Goal: Check status: Verify the current state of an ongoing process or item

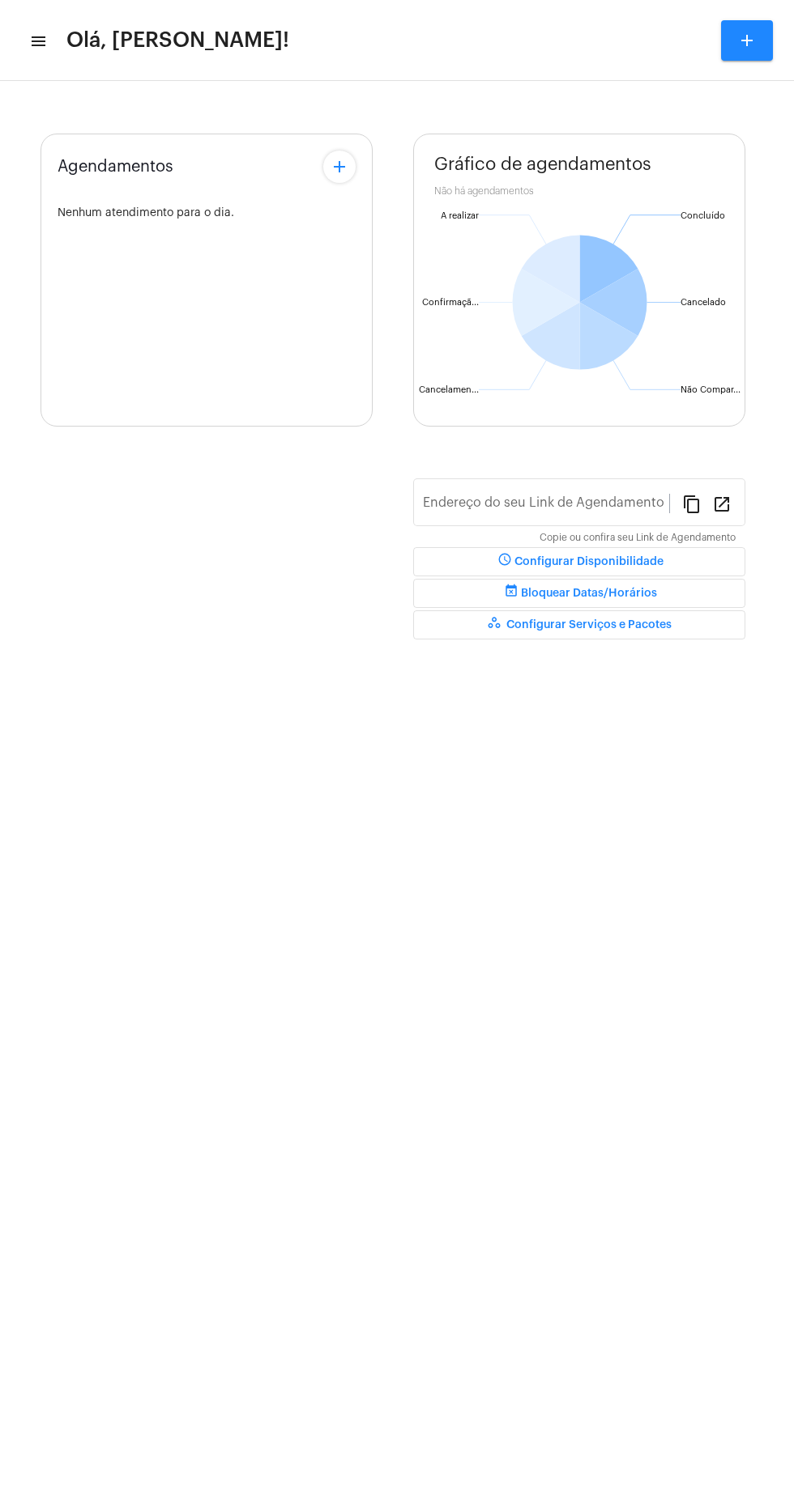
type input "[URL][DOMAIN_NAME][PERSON_NAME]"
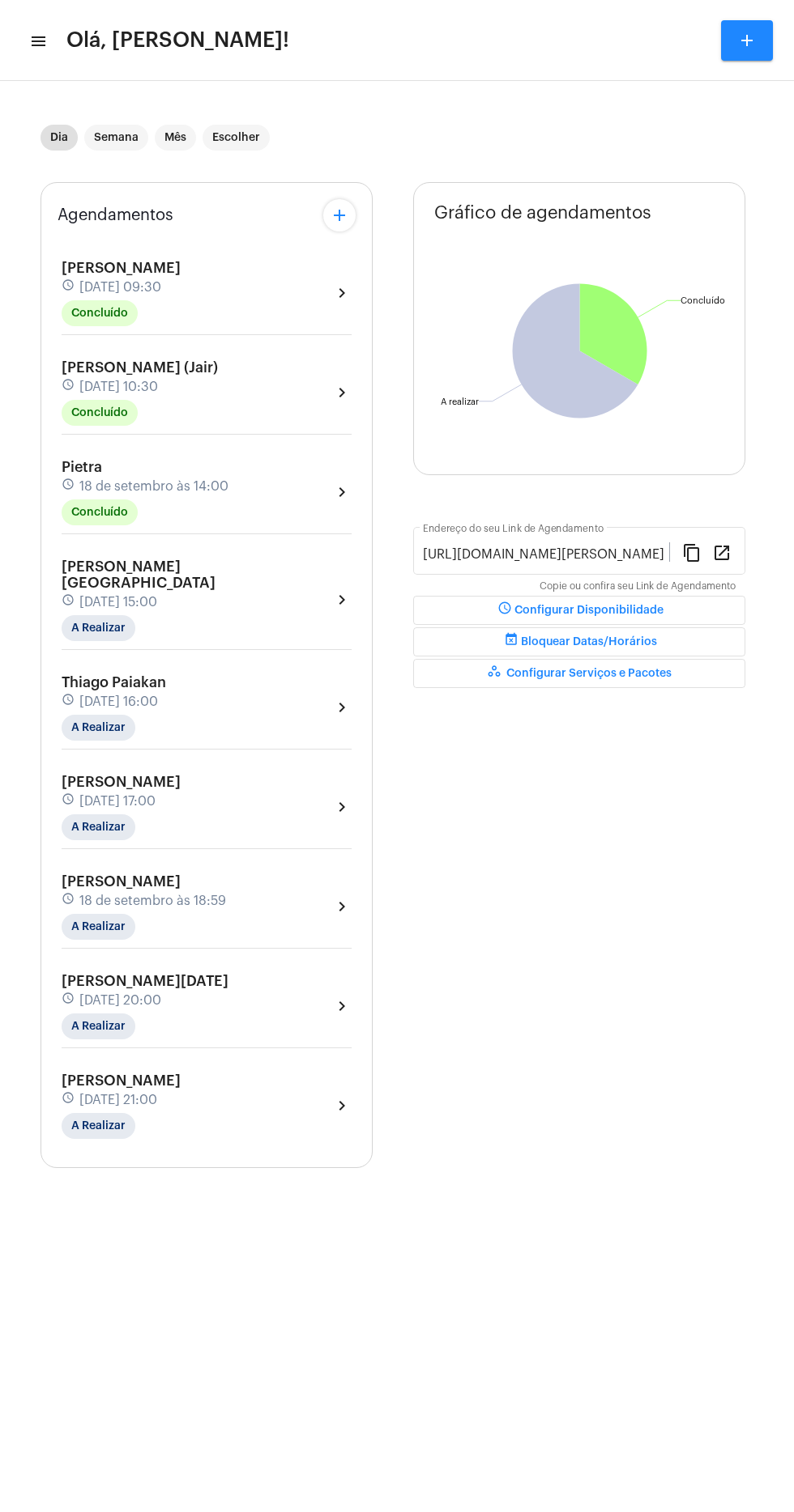
click at [39, 47] on mat-icon "menu" at bounding box center [37, 41] width 17 height 20
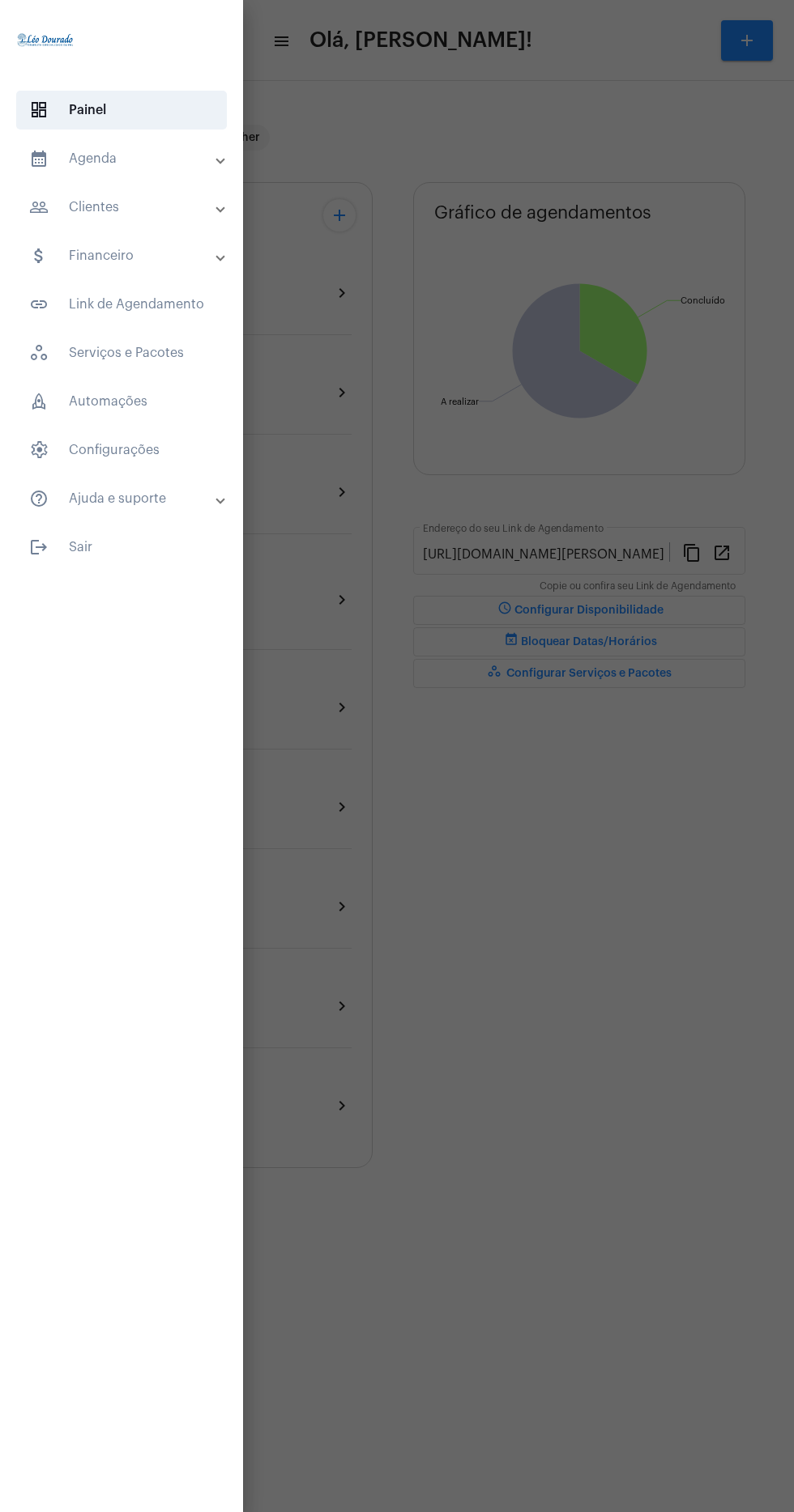
click at [146, 122] on span "dashboard Painel" at bounding box center [122, 110] width 211 height 39
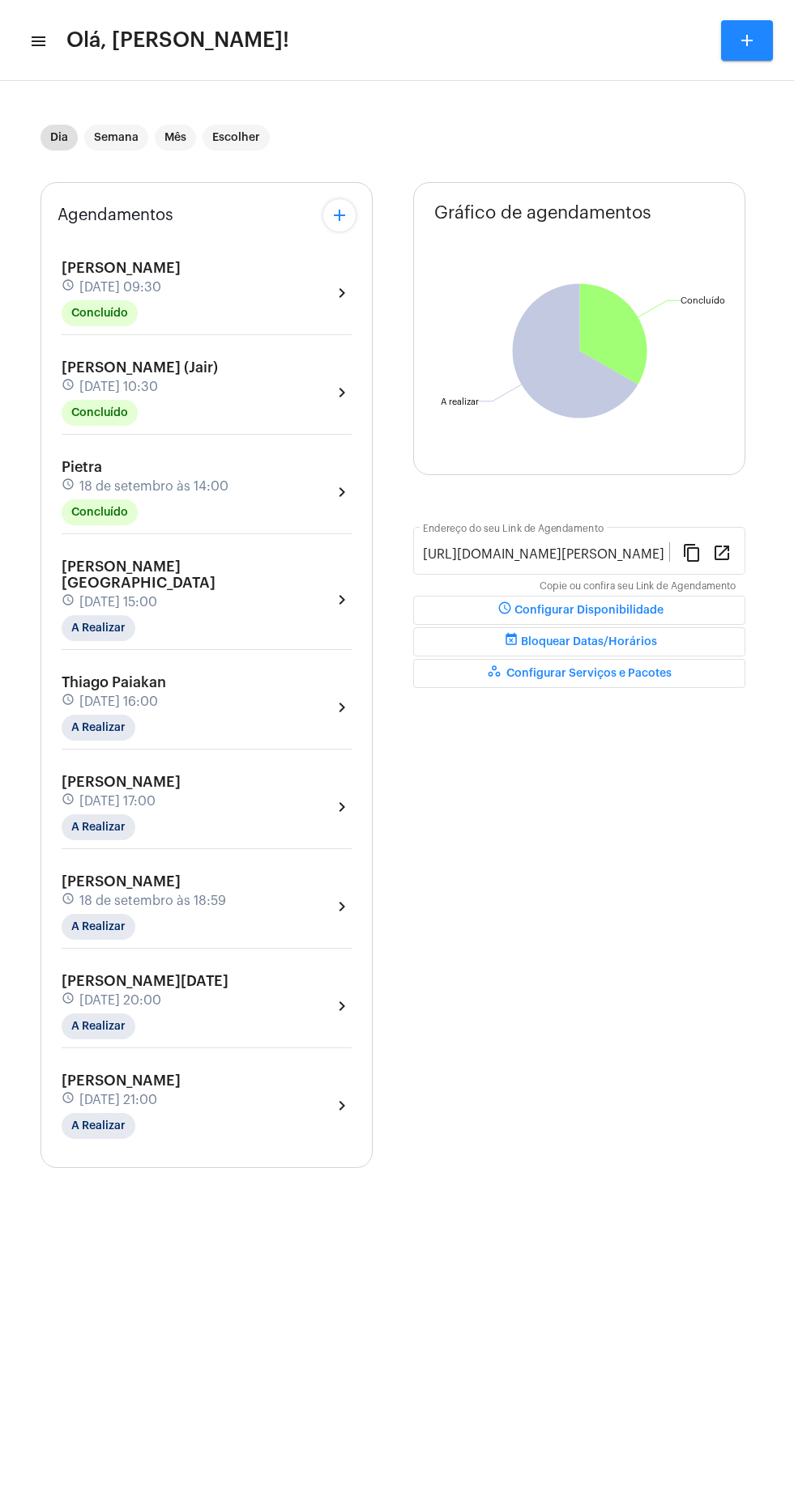
click at [39, 38] on mat-icon "menu" at bounding box center [37, 41] width 17 height 20
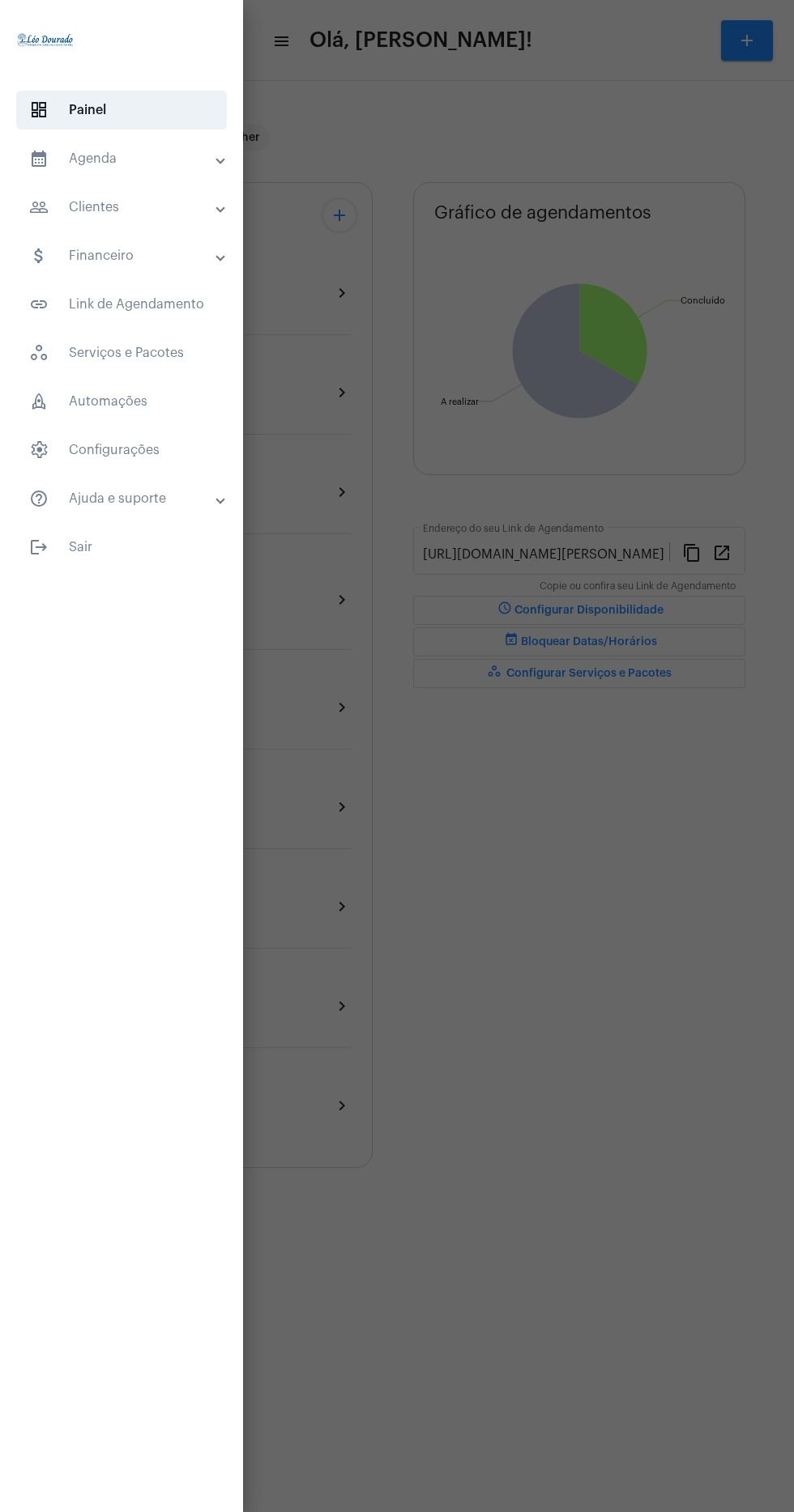
click at [160, 158] on mat-panel-title "calendar_month_outlined Agenda" at bounding box center [122, 159] width 188 height 20
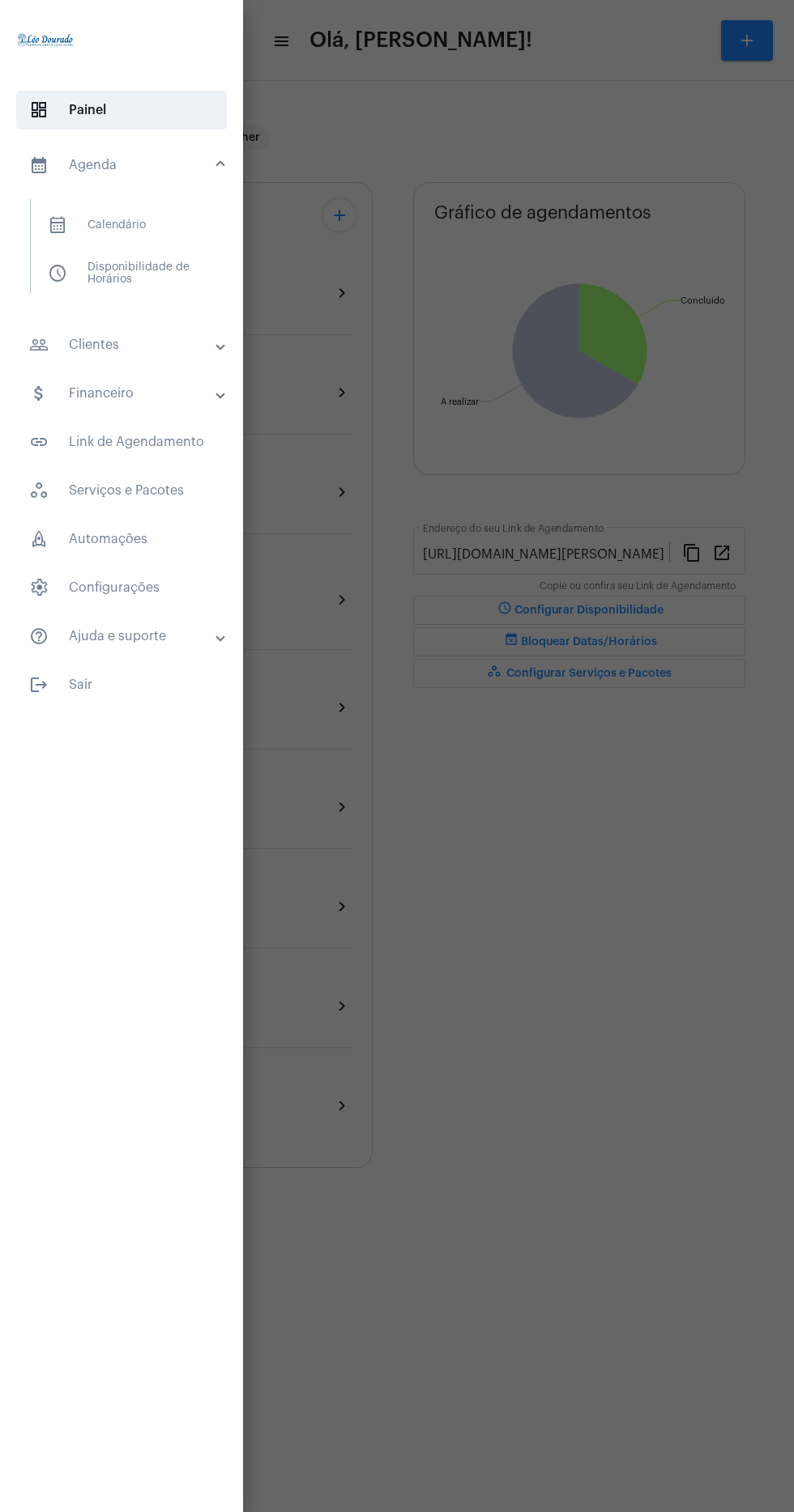
click at [181, 231] on span "calendar_month_outlined Calendário" at bounding box center [121, 225] width 172 height 39
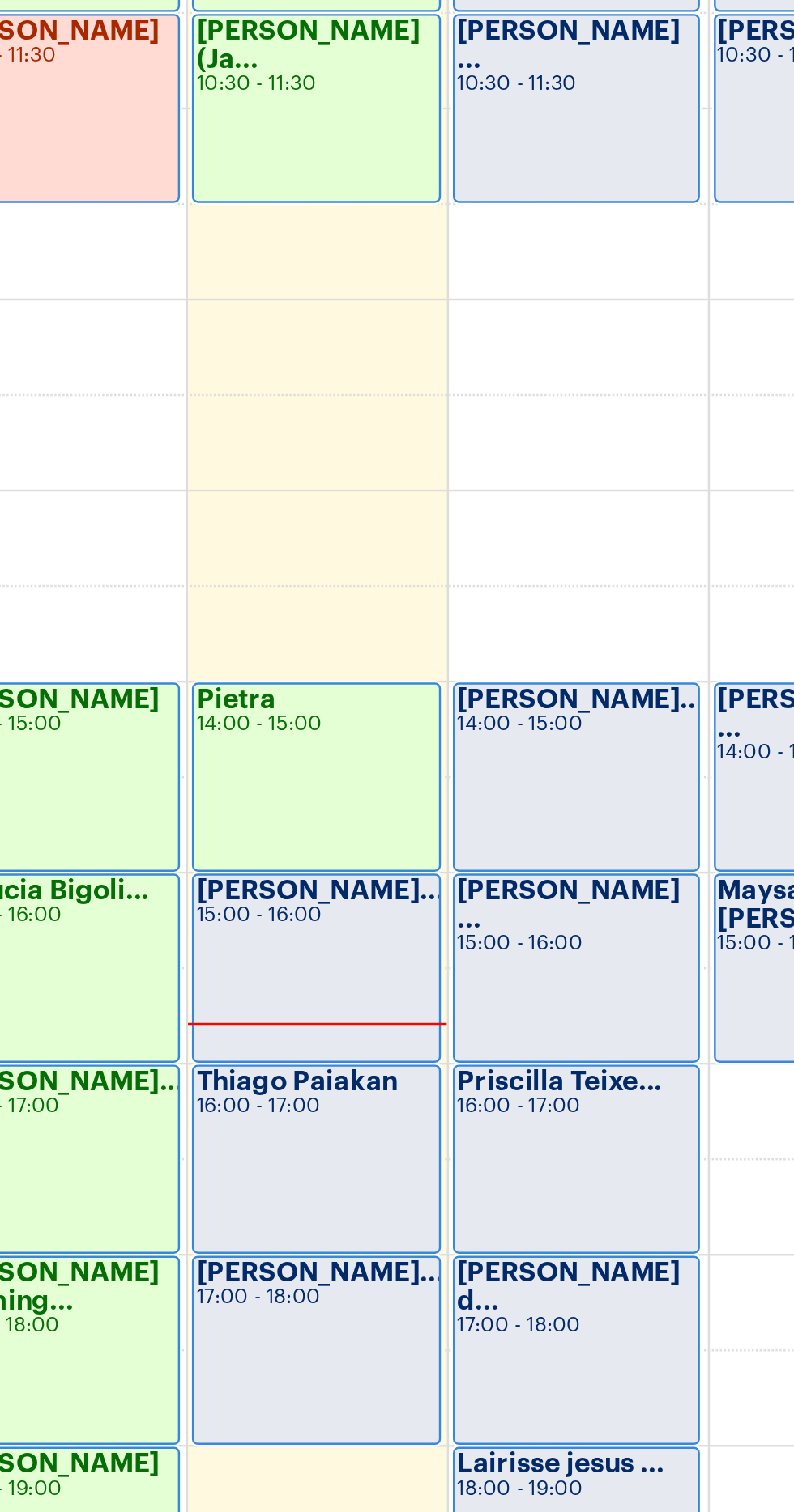
scroll to position [511, 0]
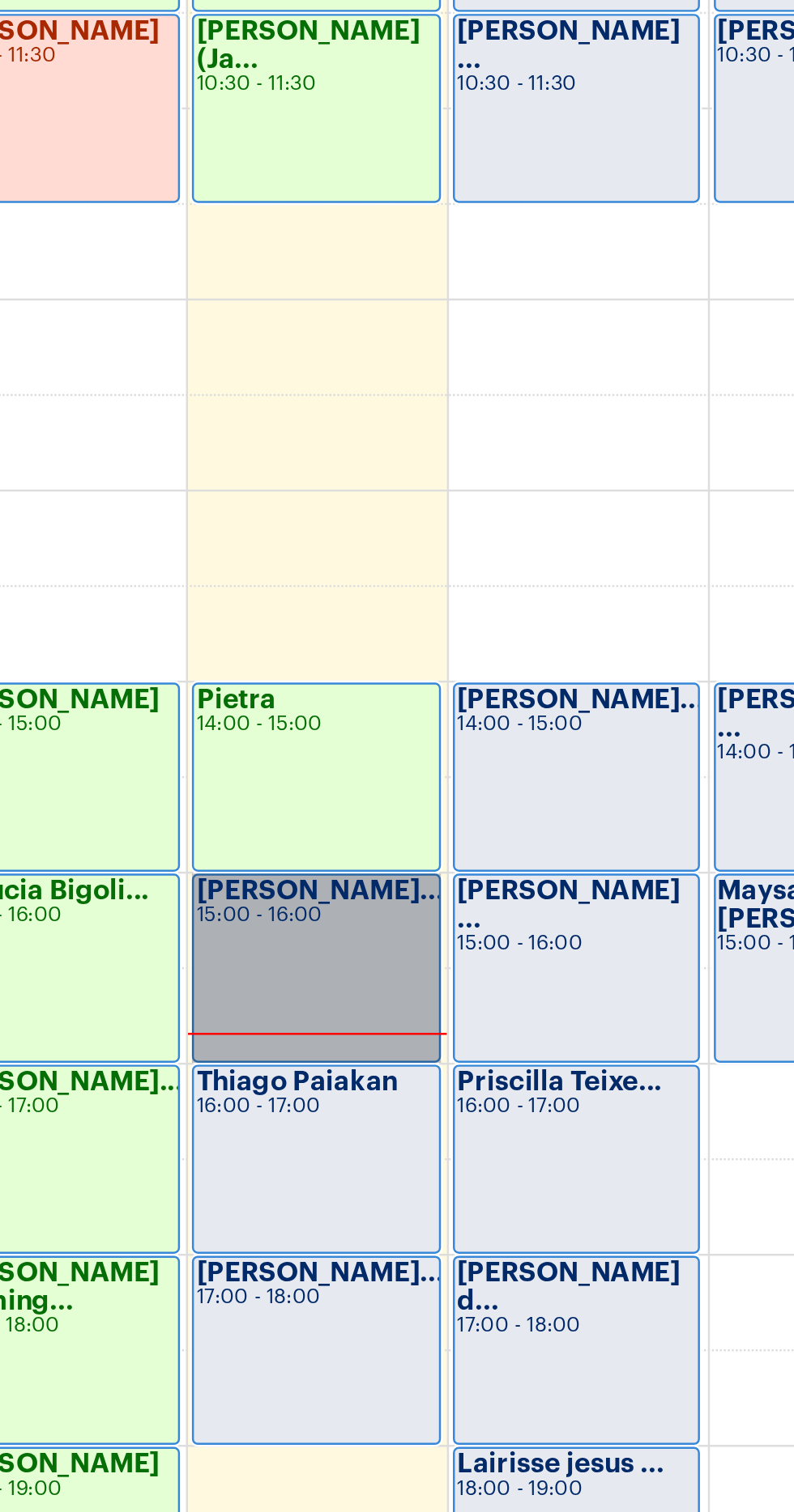
click at [527, 876] on link "[PERSON_NAME]... 15:00 - 16:00" at bounding box center [514, 885] width 100 height 77
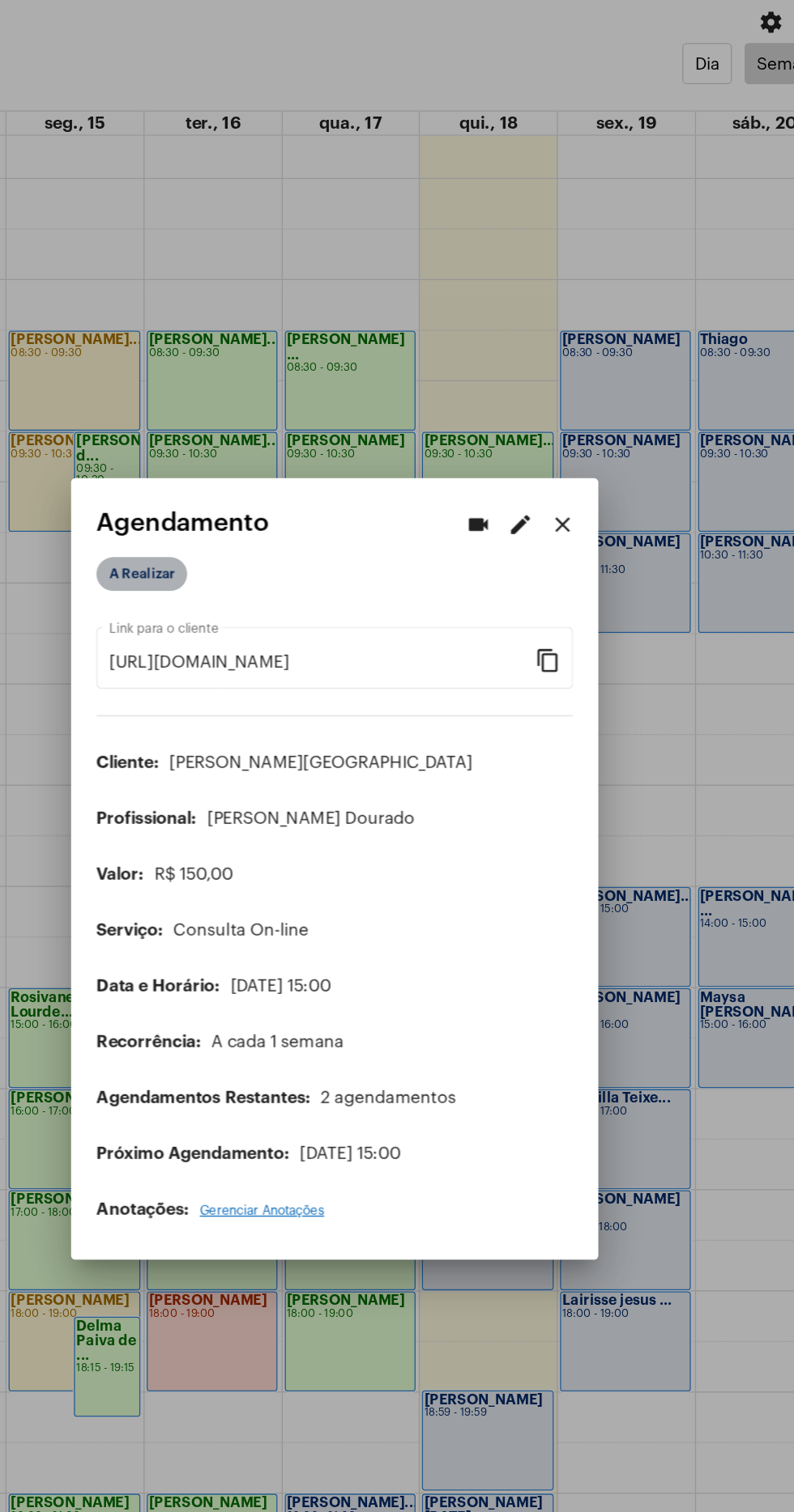
click at [266, 524] on mat-chip "A Realizar" at bounding box center [249, 529] width 69 height 26
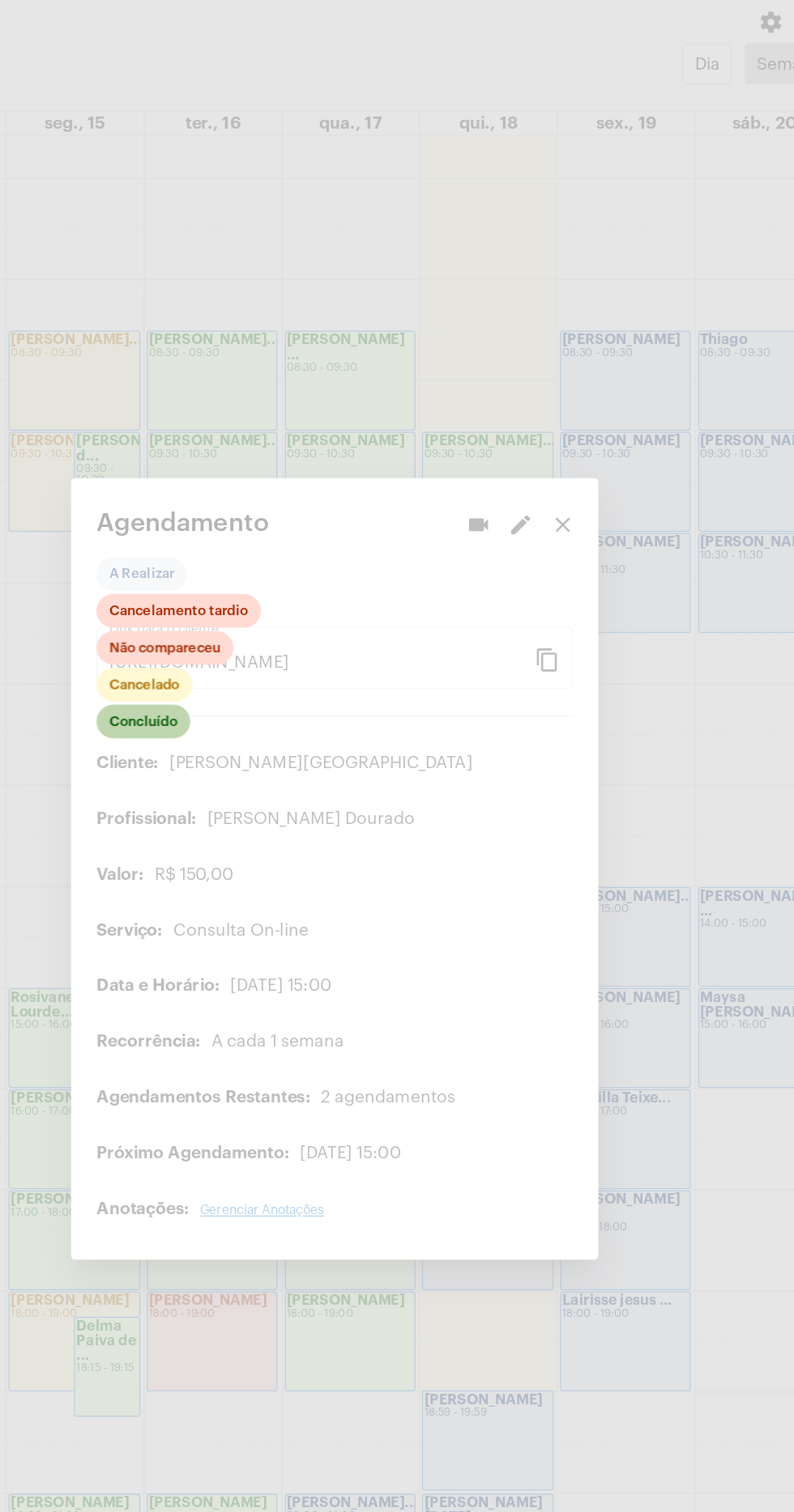
click at [253, 642] on mat-chip "Concluído" at bounding box center [250, 642] width 72 height 26
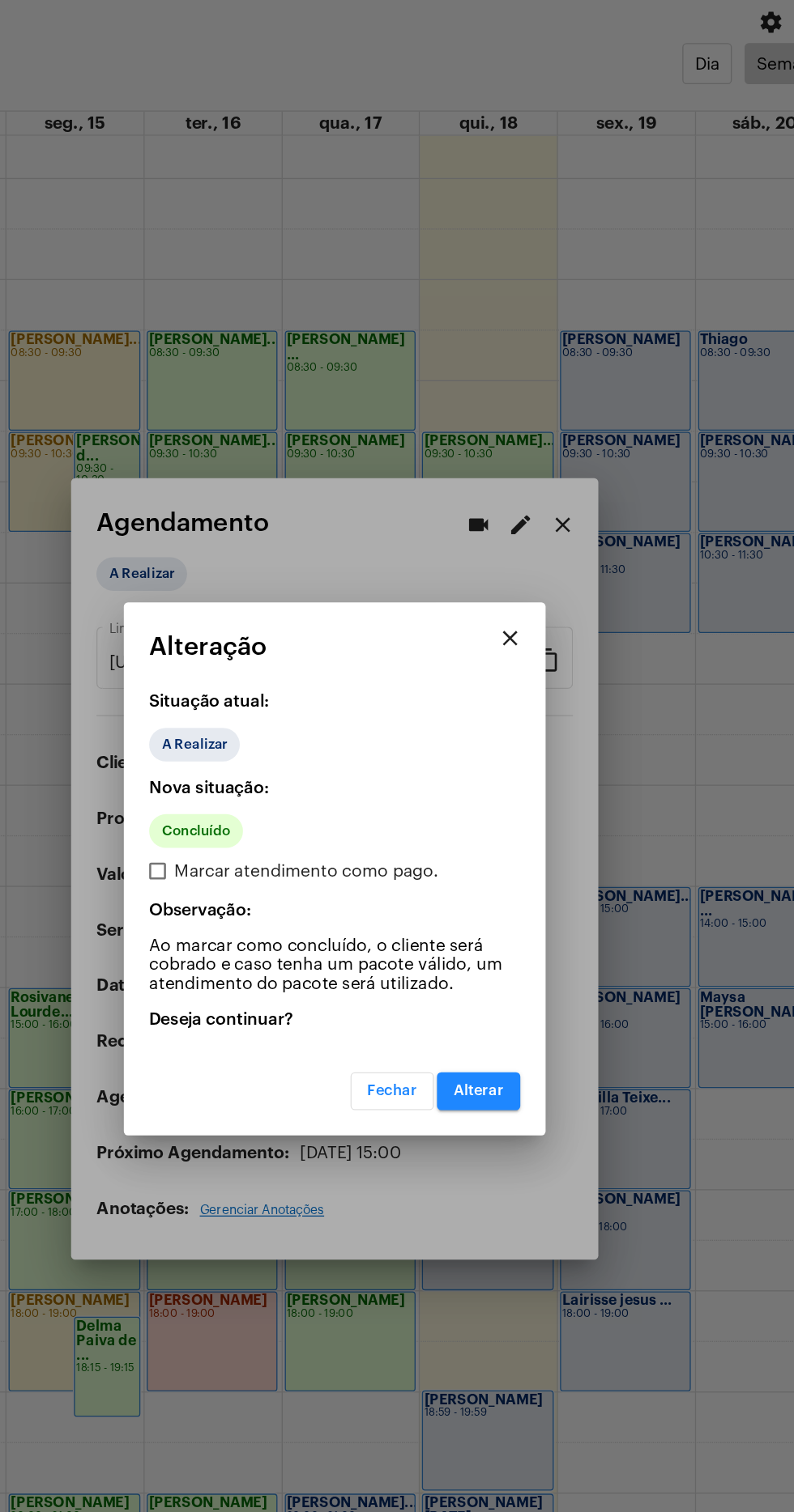
click at [531, 947] on mat-dialog-container "close Alteração Situação atual: A Realizar Nova situação: Concluído Marcar aten…" at bounding box center [397, 756] width 324 height 409
click at [529, 922] on button "Alterar" at bounding box center [507, 927] width 64 height 29
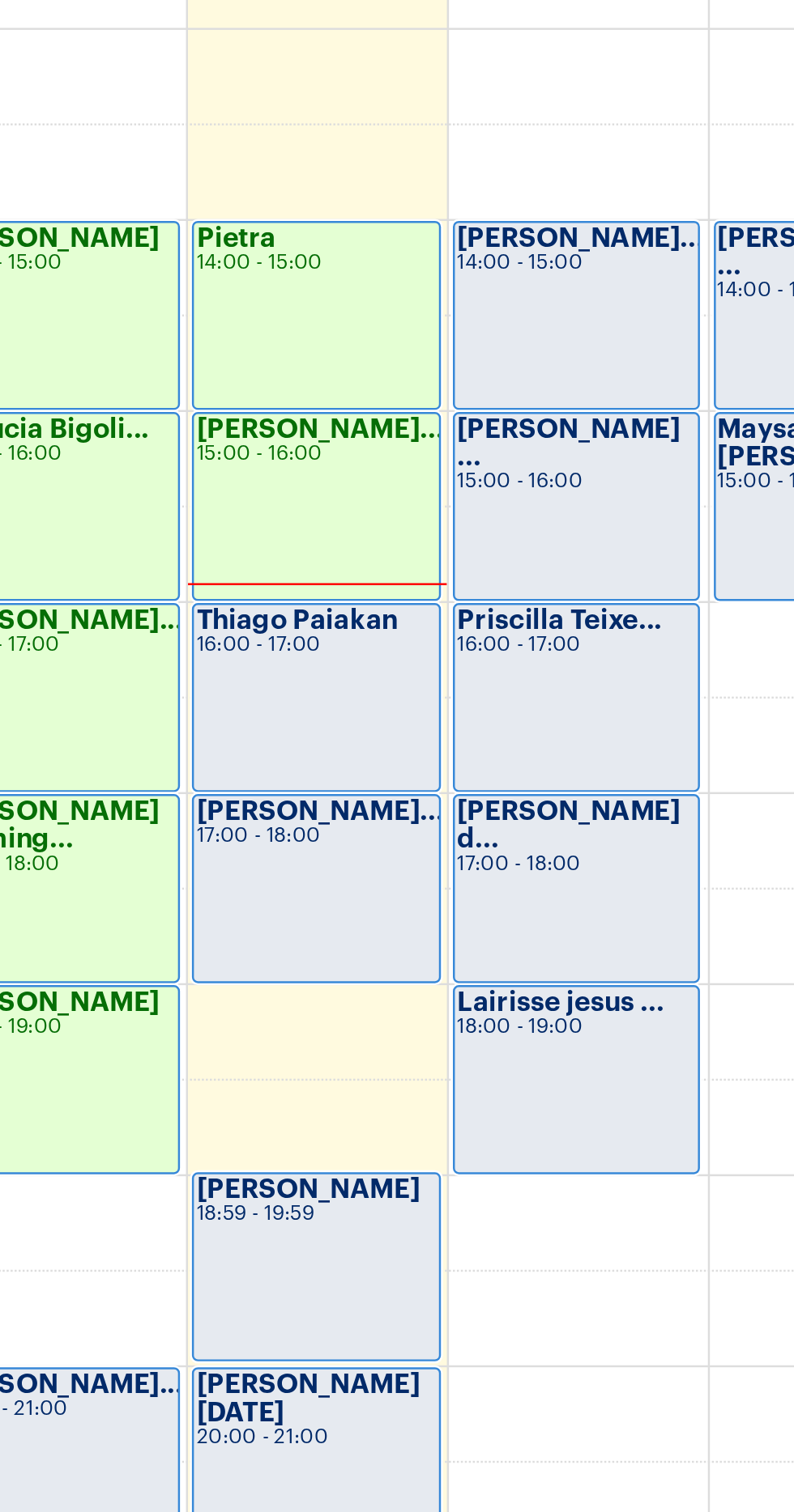
scroll to position [374, 0]
